Goal: Information Seeking & Learning: Find specific fact

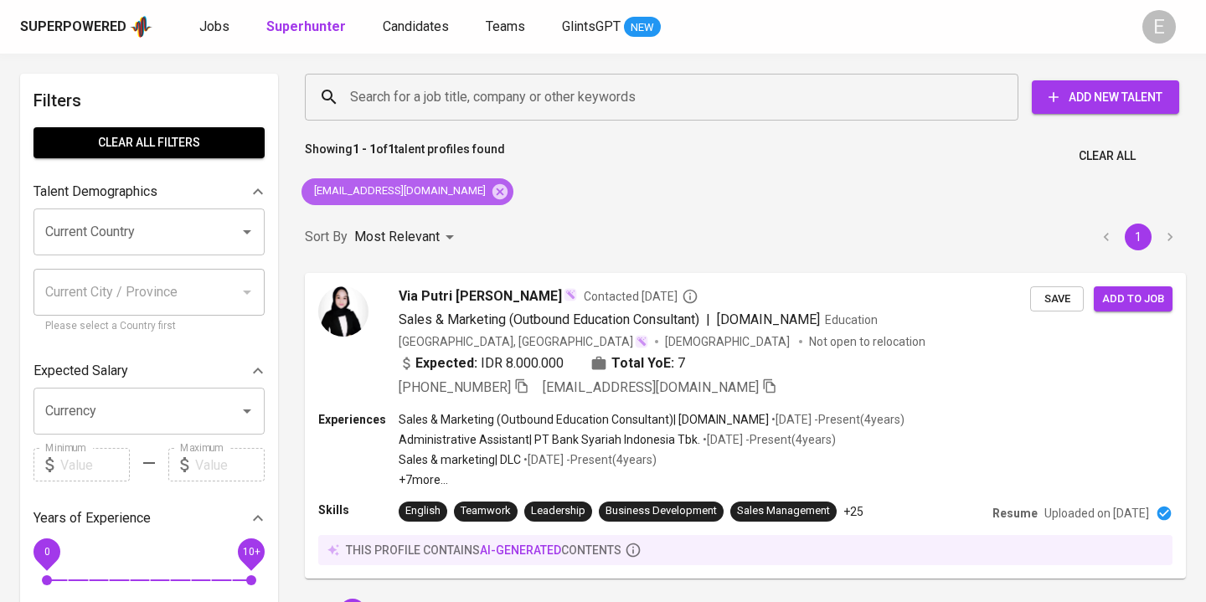
click at [491, 189] on icon at bounding box center [500, 192] width 18 height 18
click at [424, 75] on div "Search for a job title, company or other keywords" at bounding box center [662, 97] width 714 height 47
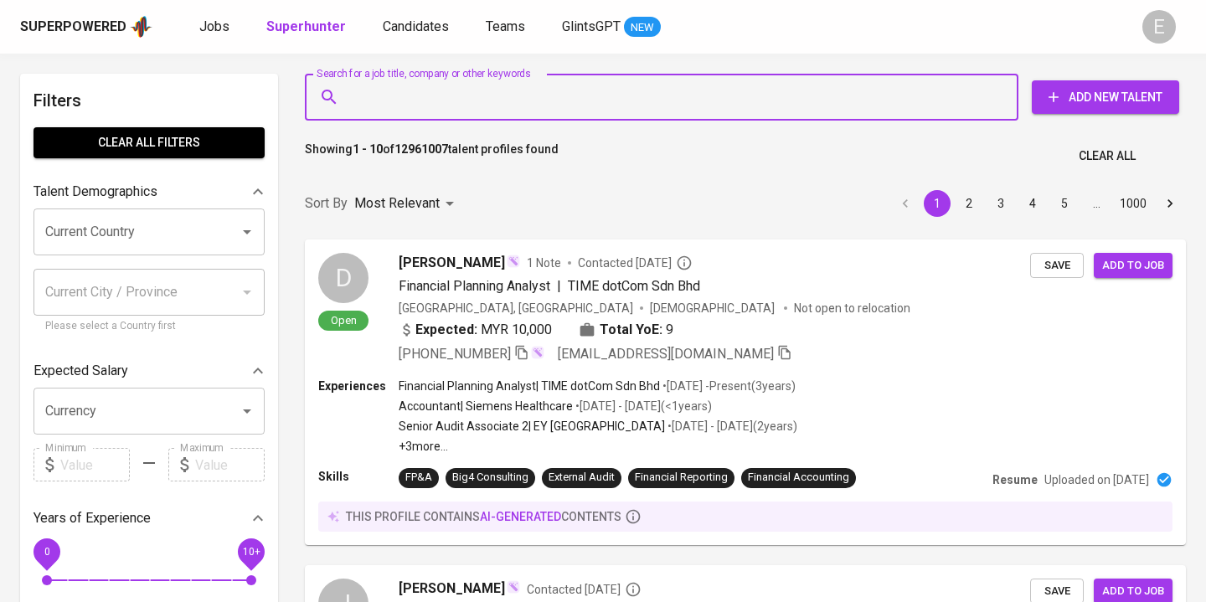
paste input "[EMAIL_ADDRESS][DOMAIN_NAME]"
type input "[EMAIL_ADDRESS][DOMAIN_NAME]"
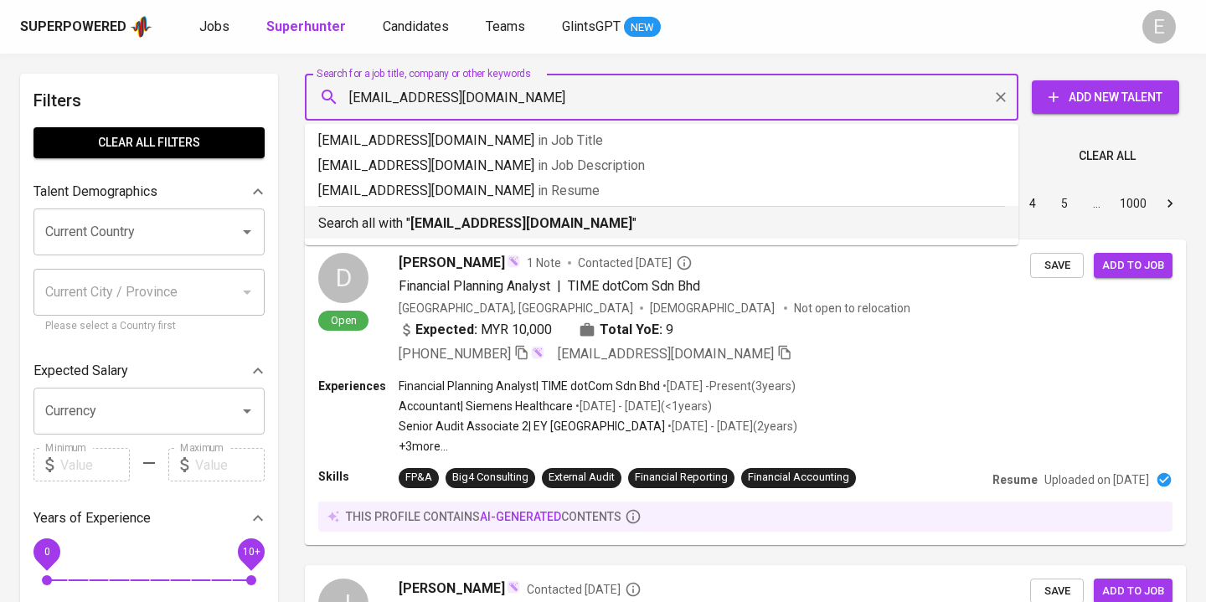
click at [383, 220] on p "Search all with " [EMAIL_ADDRESS][DOMAIN_NAME] "" at bounding box center [661, 224] width 687 height 20
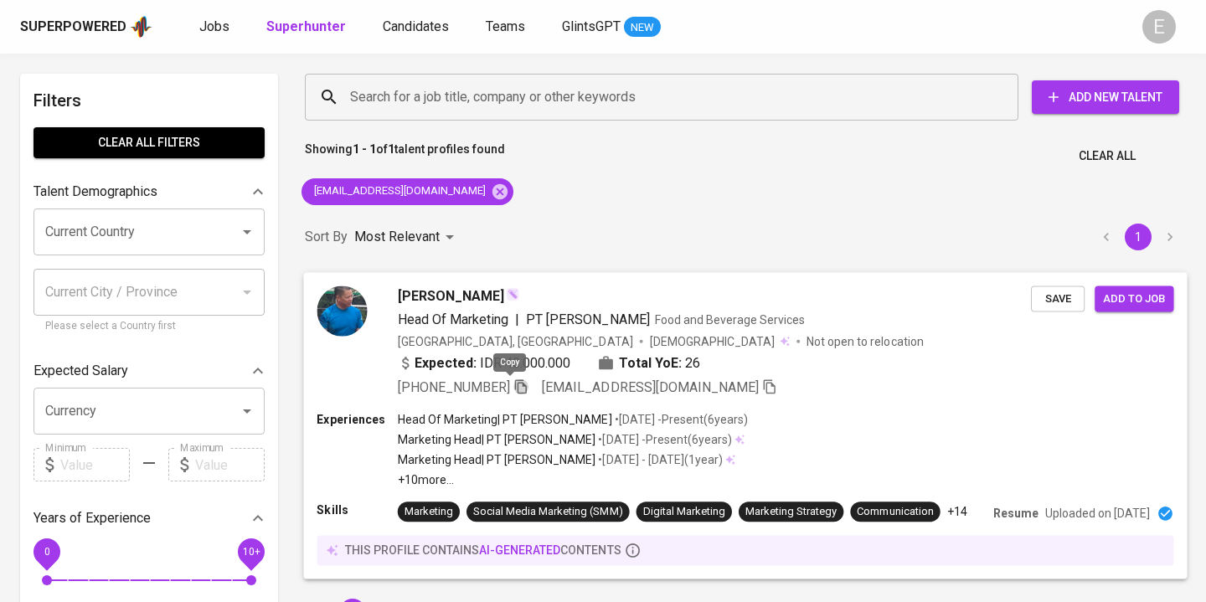
click at [514, 385] on icon "button" at bounding box center [521, 386] width 15 height 15
click at [493, 189] on icon at bounding box center [500, 190] width 15 height 15
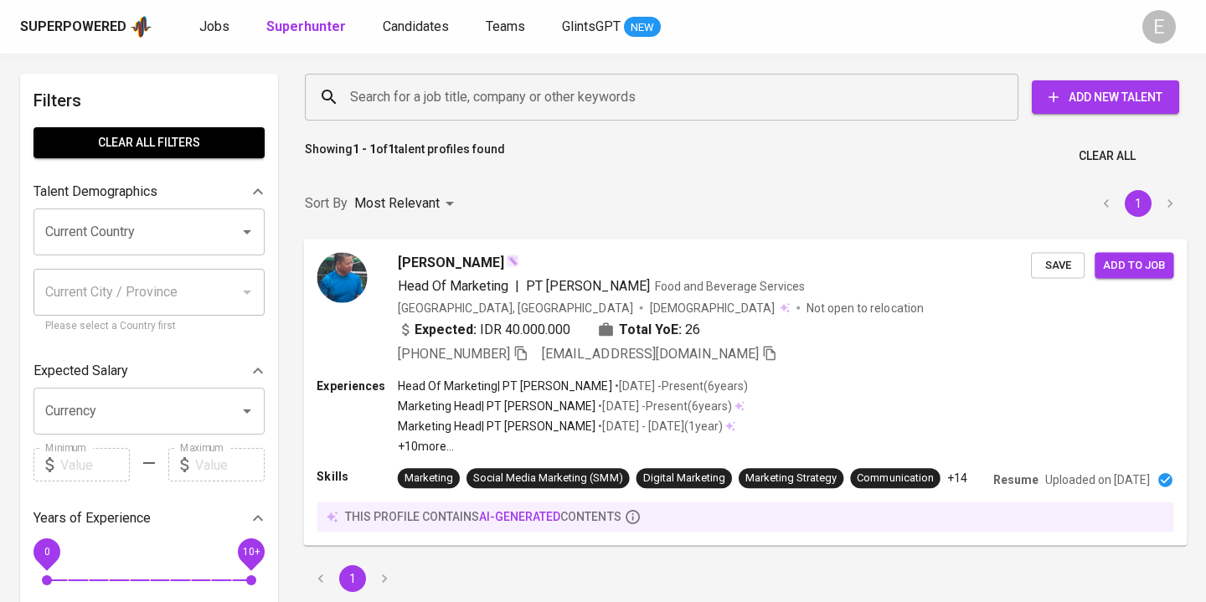
click at [416, 100] on input "Search for a job title, company or other keywords" at bounding box center [666, 97] width 640 height 32
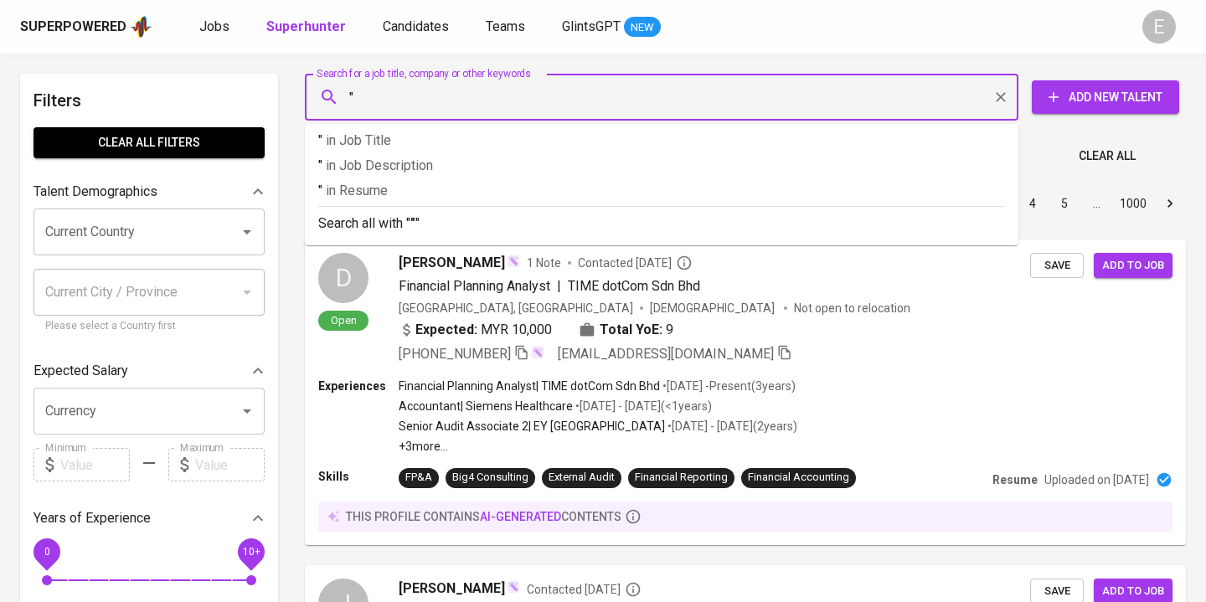
paste input "Astra [PERSON_NAME] Nasu Nasution"
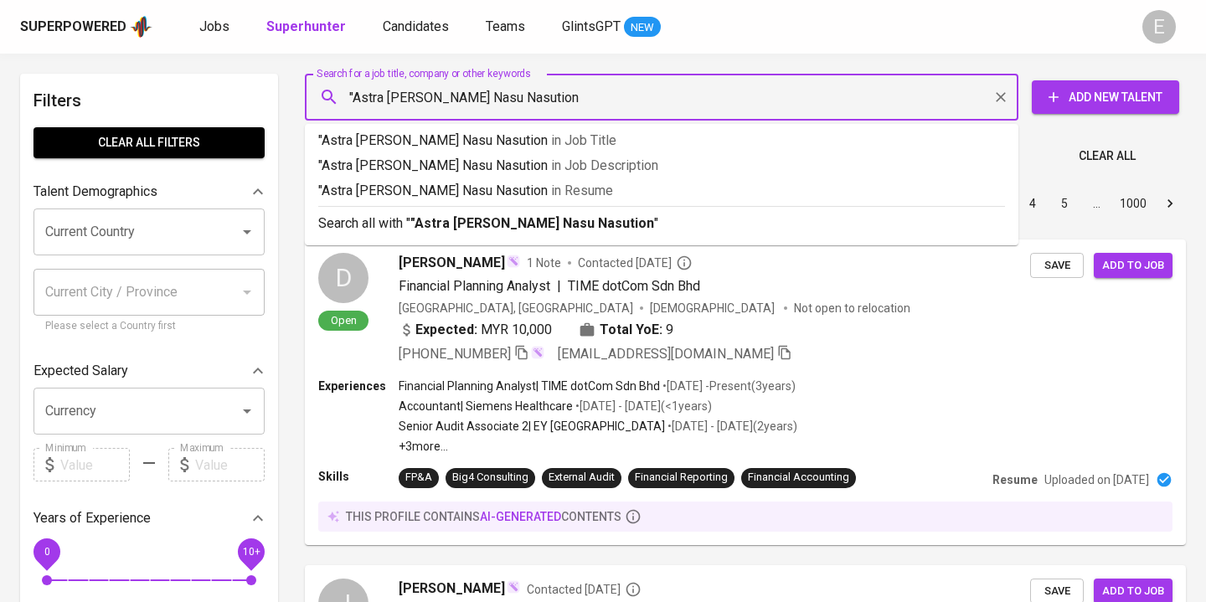
type input ""Astra [PERSON_NAME] Nasu Nasution""
click at [389, 226] on p "Search all with " "Astra [PERSON_NAME] Nasu Nasution" "" at bounding box center [661, 224] width 687 height 20
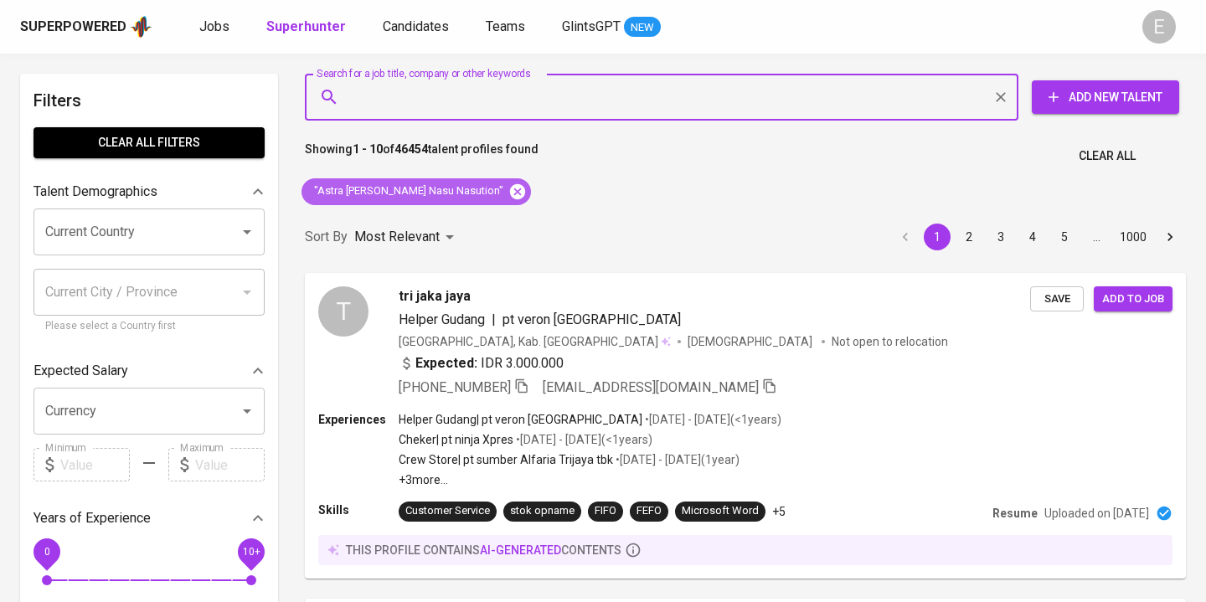
click at [510, 194] on icon at bounding box center [517, 190] width 15 height 15
click at [449, 110] on input "Search for a job title, company or other keywords" at bounding box center [666, 97] width 640 height 32
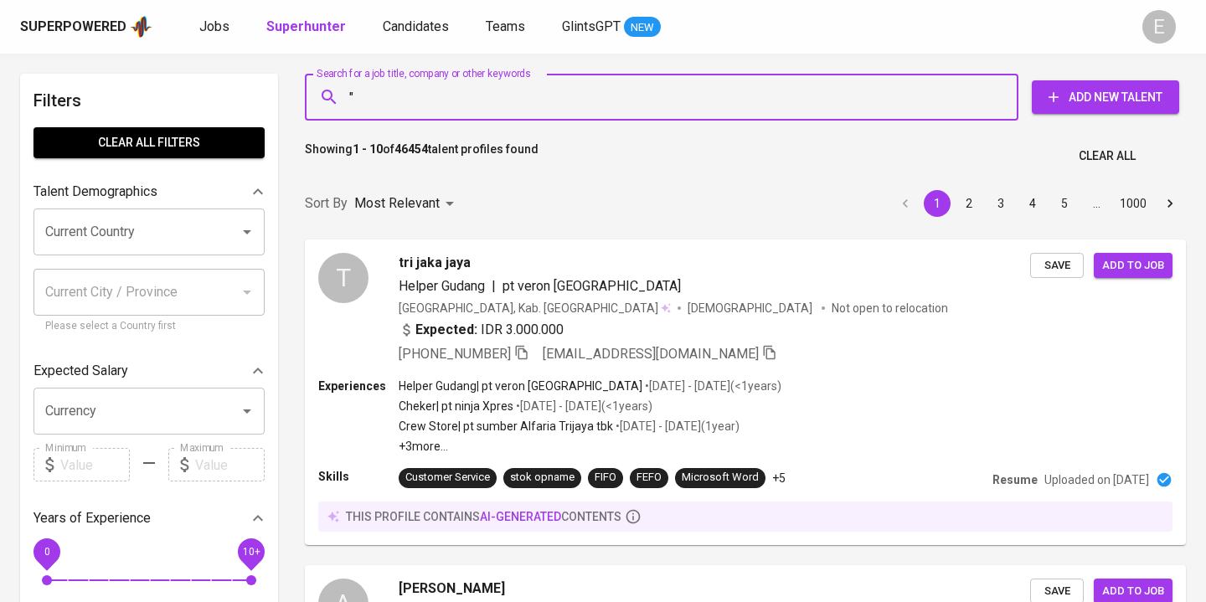
paste input "Kustarto Taufani"
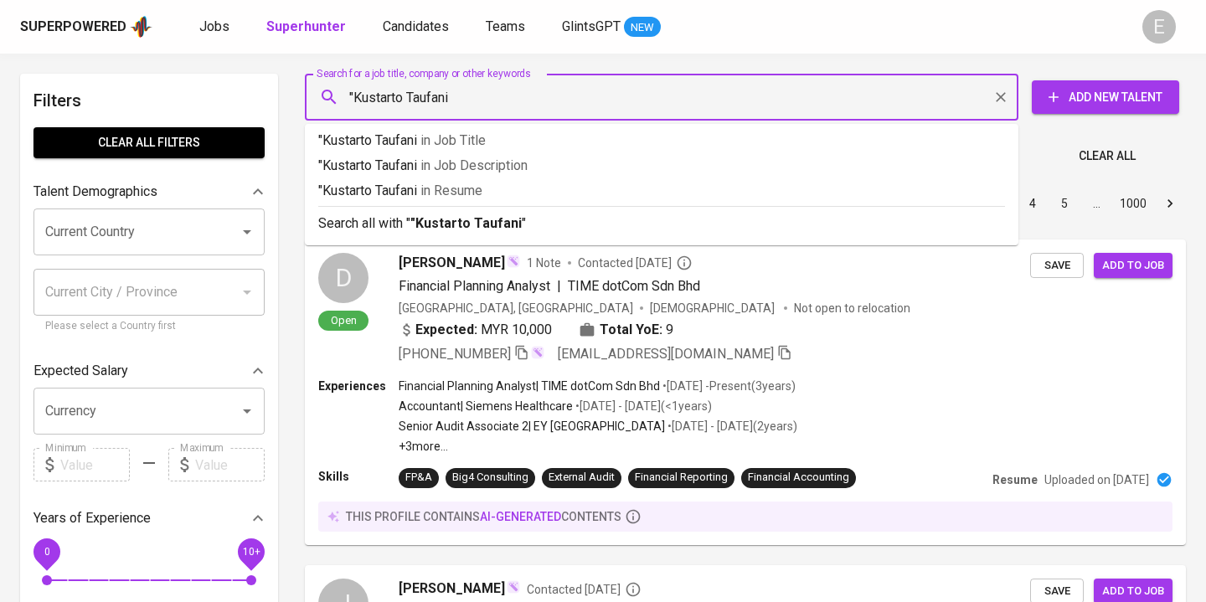
type input ""Kustarto Taufani""
click at [400, 219] on p "Search all with " "Kustarto Taufani" "" at bounding box center [661, 224] width 687 height 20
